Goal: Find specific page/section: Find specific page/section

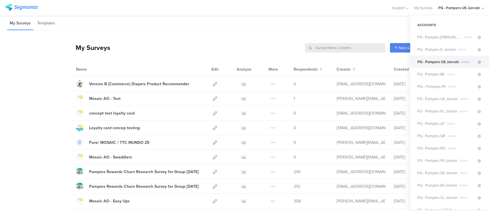
scroll to position [79, 0]
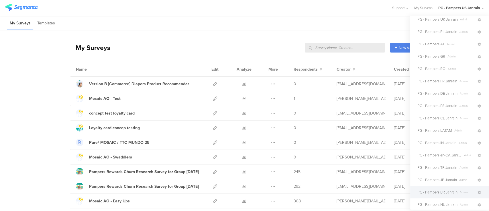
click at [444, 190] on span "PG - Pampers BR Janrain" at bounding box center [437, 191] width 40 height 5
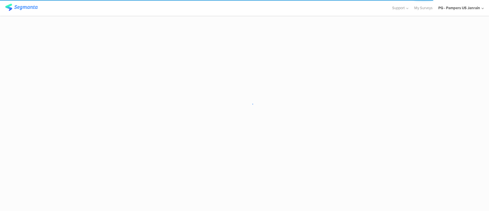
click at [220, 142] on sg-loader-overlay at bounding box center [244, 105] width 489 height 211
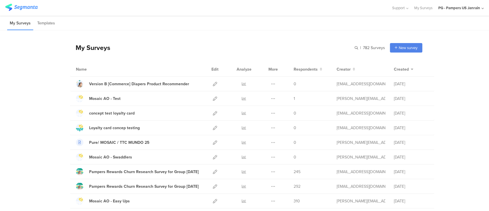
click at [366, 43] on div "| 782 Surveys New survey Start from scratch Choose from templates" at bounding box center [389, 47] width 68 height 9
click at [367, 48] on input "text" at bounding box center [345, 47] width 80 height 9
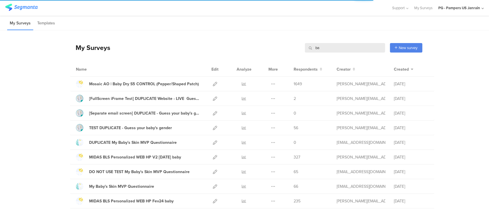
type input "b"
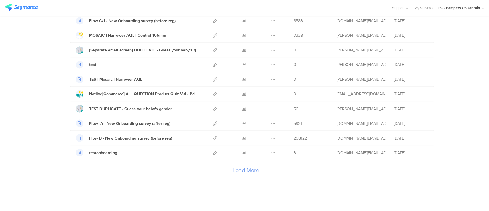
scroll to position [652, 0]
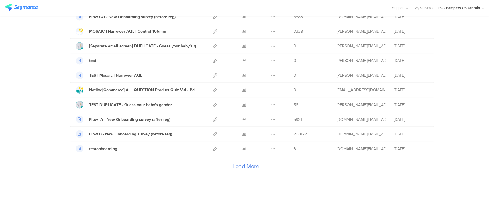
click at [233, 164] on div "Load More" at bounding box center [246, 167] width 352 height 23
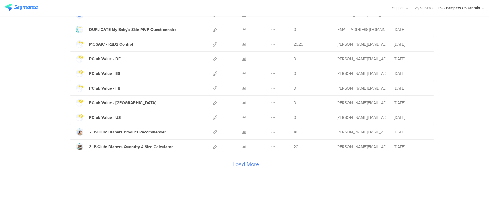
scroll to position [1384, 0]
click at [236, 163] on div "Load More" at bounding box center [246, 165] width 352 height 23
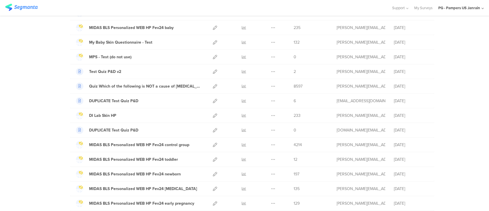
scroll to position [2113, 0]
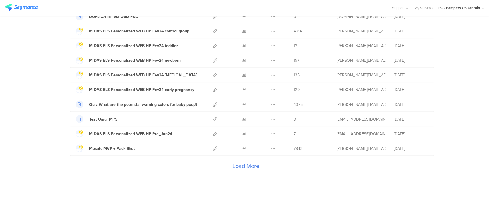
click at [236, 163] on div "Load More" at bounding box center [246, 166] width 352 height 23
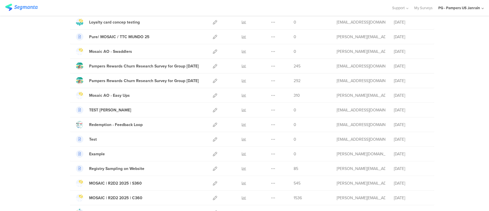
scroll to position [0, 0]
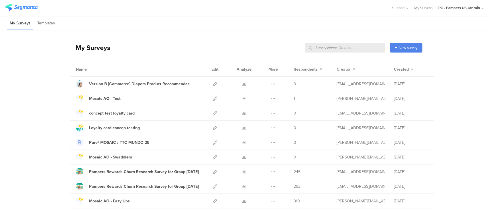
click at [362, 46] on input "text" at bounding box center [345, 47] width 80 height 9
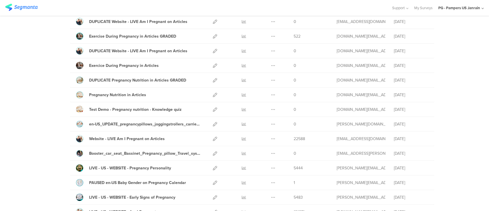
scroll to position [122, 0]
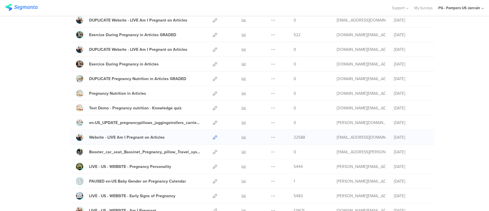
type input "pregnan"
click at [213, 136] on icon at bounding box center [215, 137] width 4 height 4
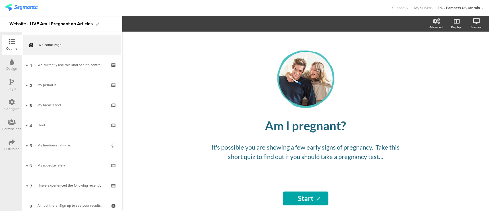
click at [9, 107] on div "Configure" at bounding box center [11, 108] width 15 height 5
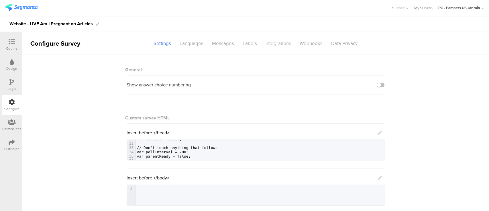
click at [272, 46] on div "Integrations" at bounding box center [278, 43] width 34 height 10
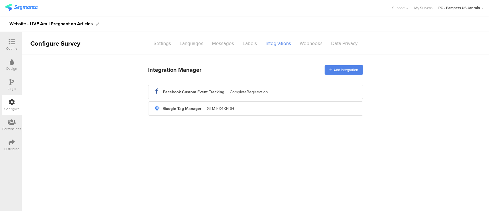
click at [8, 150] on div "Distribute" at bounding box center [11, 148] width 15 height 5
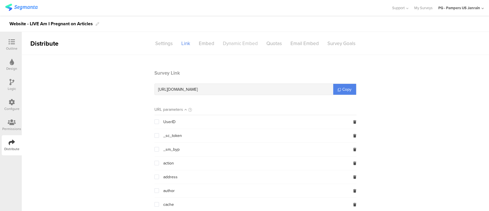
click at [236, 46] on div "Dynamic Embed" at bounding box center [241, 43] width 44 height 10
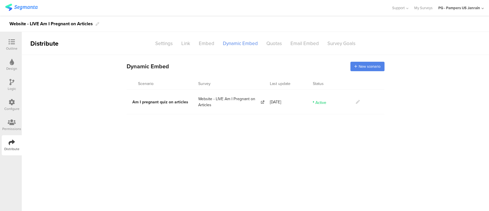
click at [358, 103] on icon at bounding box center [358, 102] width 4 height 4
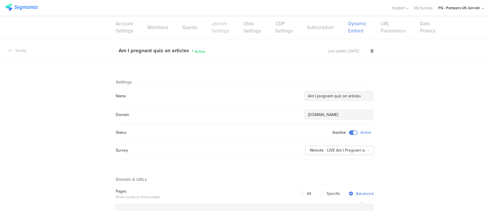
click at [220, 29] on link "Janrain Settings" at bounding box center [220, 27] width 17 height 14
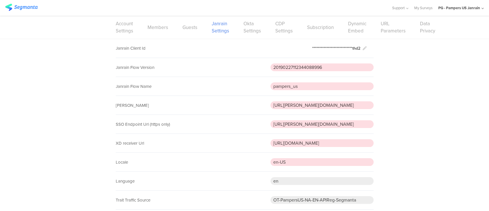
click at [27, 5] on img at bounding box center [21, 7] width 32 height 7
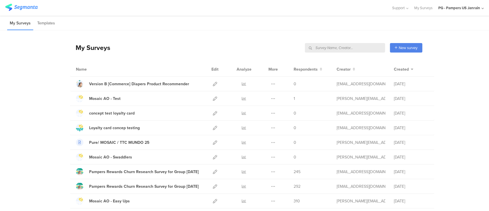
click at [362, 50] on input "text" at bounding box center [345, 47] width 80 height 9
paste input "35l5b6"
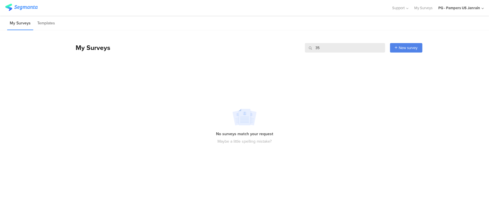
type input "3"
paste input "11235"
type input "11235"
